Goal: Information Seeking & Learning: Compare options

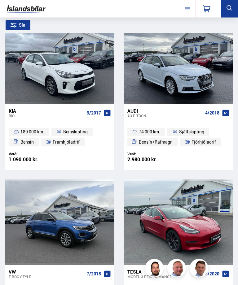
scroll to position [1191, 0]
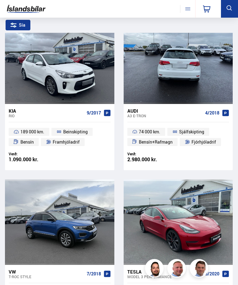
click at [193, 89] on div at bounding box center [200, 60] width 22 height 85
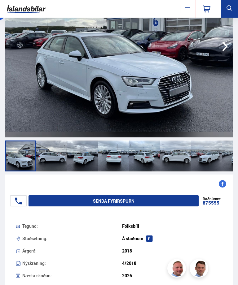
scroll to position [82, 0]
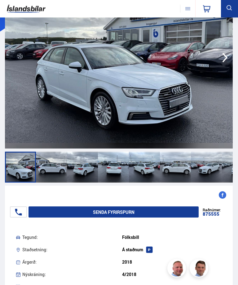
click at [180, 171] on div at bounding box center [175, 167] width 31 height 31
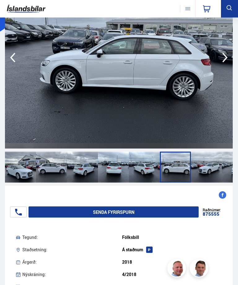
scroll to position [83, 0]
click at [149, 172] on div at bounding box center [144, 167] width 31 height 31
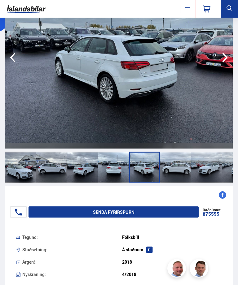
click at [119, 171] on div at bounding box center [113, 167] width 31 height 31
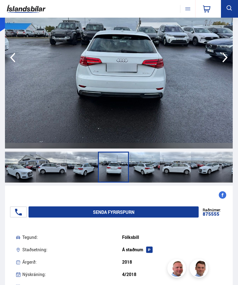
click at [93, 172] on div at bounding box center [82, 167] width 31 height 31
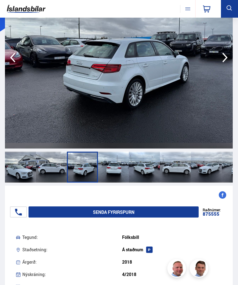
click at [215, 163] on div at bounding box center [206, 167] width 31 height 31
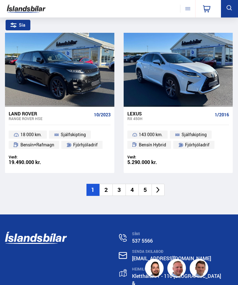
scroll to position [1832, 0]
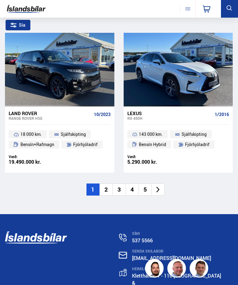
click at [108, 184] on li "2" at bounding box center [105, 190] width 13 height 12
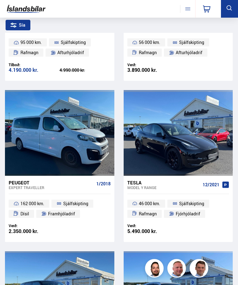
scroll to position [309, 0]
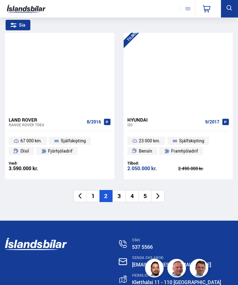
scroll to position [1827, 0]
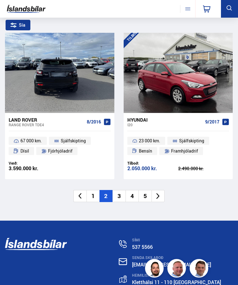
click at [78, 83] on div at bounding box center [82, 70] width 22 height 85
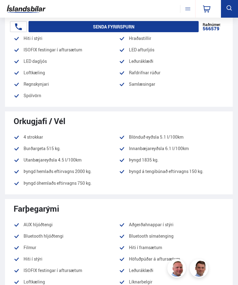
scroll to position [555, 0]
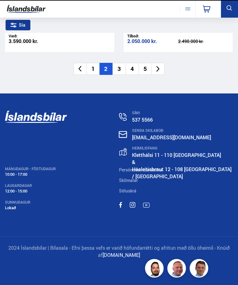
scroll to position [1827, 0]
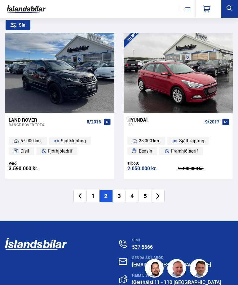
click at [118, 190] on li "3" at bounding box center [118, 196] width 13 height 12
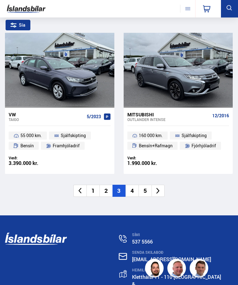
scroll to position [1842, 0]
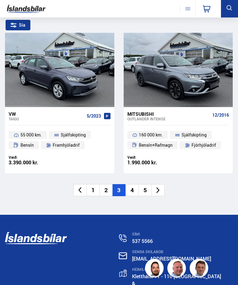
click at [163, 185] on li at bounding box center [157, 191] width 13 height 12
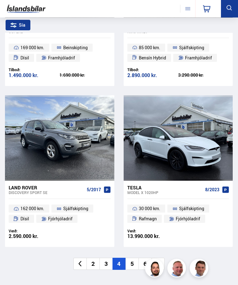
scroll to position [1758, 0]
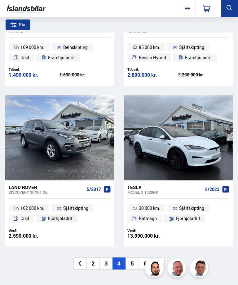
click at [161, 258] on li at bounding box center [157, 264] width 13 height 12
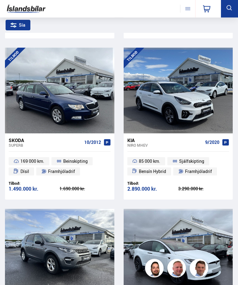
scroll to position [0, 0]
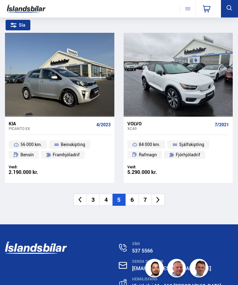
scroll to position [1822, 0]
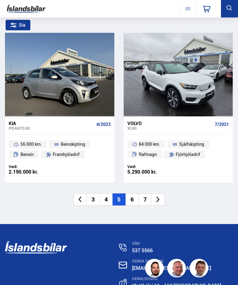
click at [163, 194] on li at bounding box center [157, 200] width 13 height 12
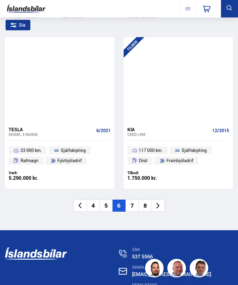
scroll to position [1828, 0]
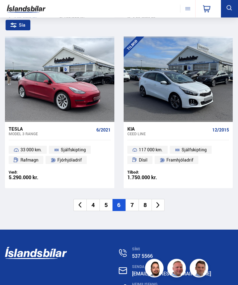
click at [163, 199] on li at bounding box center [157, 205] width 13 height 12
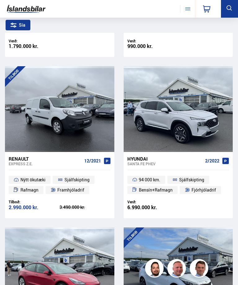
scroll to position [68, 0]
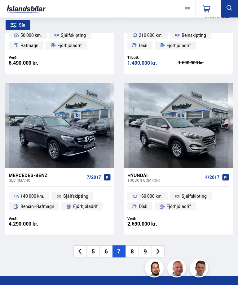
scroll to position [1771, 0]
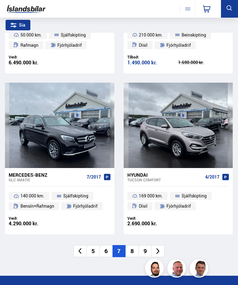
click at [161, 248] on icon at bounding box center [157, 251] width 7 height 7
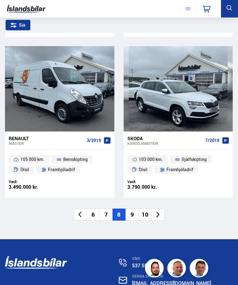
scroll to position [1807, 0]
click at [161, 210] on li at bounding box center [157, 215] width 13 height 12
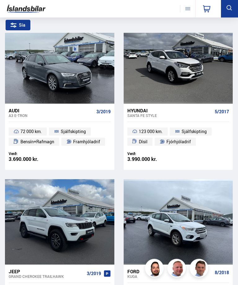
scroll to position [1191, 0]
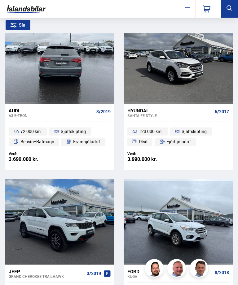
click at [93, 95] on div at bounding box center [104, 60] width 22 height 85
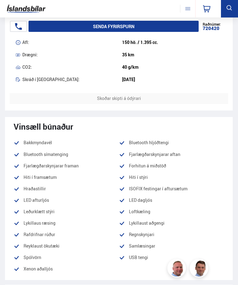
scroll to position [415, 0]
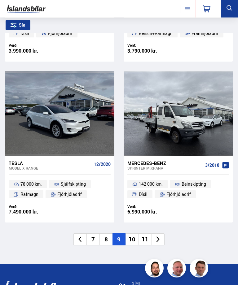
scroll to position [1783, 0]
click at [163, 234] on li at bounding box center [157, 239] width 13 height 12
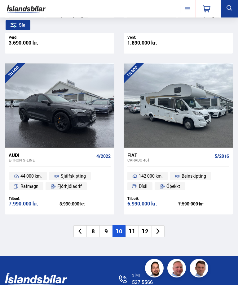
scroll to position [1802, 0]
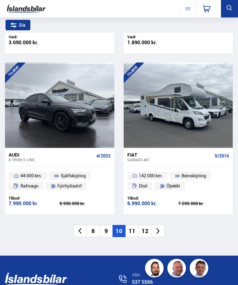
click at [163, 225] on li at bounding box center [157, 231] width 13 height 12
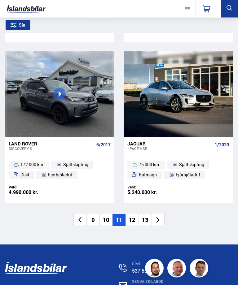
scroll to position [1803, 0]
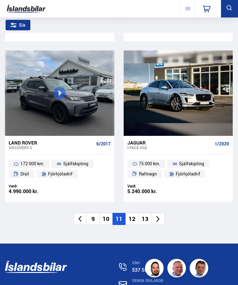
click at [162, 213] on li at bounding box center [157, 219] width 13 height 12
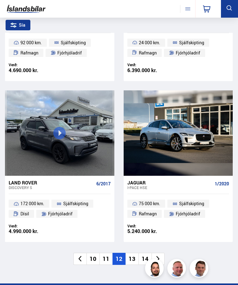
scroll to position [358, 0]
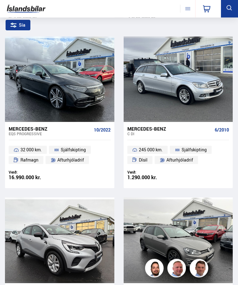
scroll to position [1496, 0]
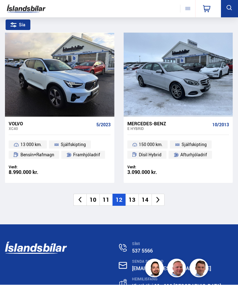
click at [163, 194] on li at bounding box center [157, 200] width 13 height 12
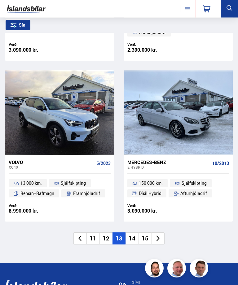
scroll to position [1128, 0]
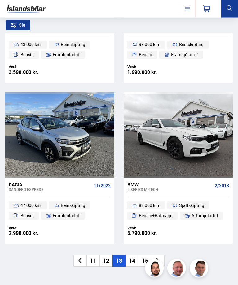
scroll to position [1762, 0]
click at [163, 255] on li at bounding box center [157, 261] width 13 height 12
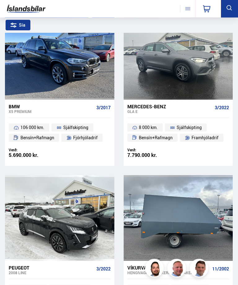
scroll to position [1518, 0]
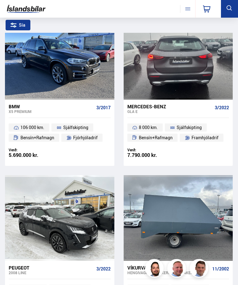
click at [206, 81] on div at bounding box center [200, 56] width 22 height 85
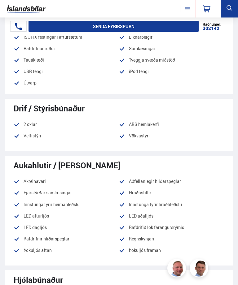
scroll to position [736, 0]
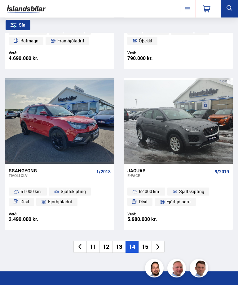
scroll to position [1777, 0]
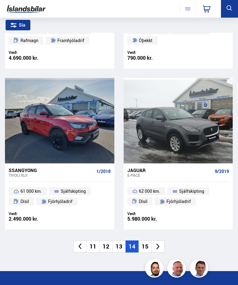
click at [163, 241] on li at bounding box center [157, 247] width 13 height 12
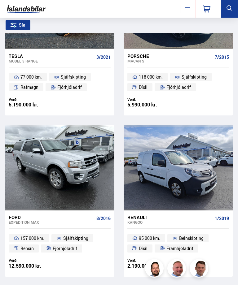
scroll to position [134, 0]
